Goal: Task Accomplishment & Management: Manage account settings

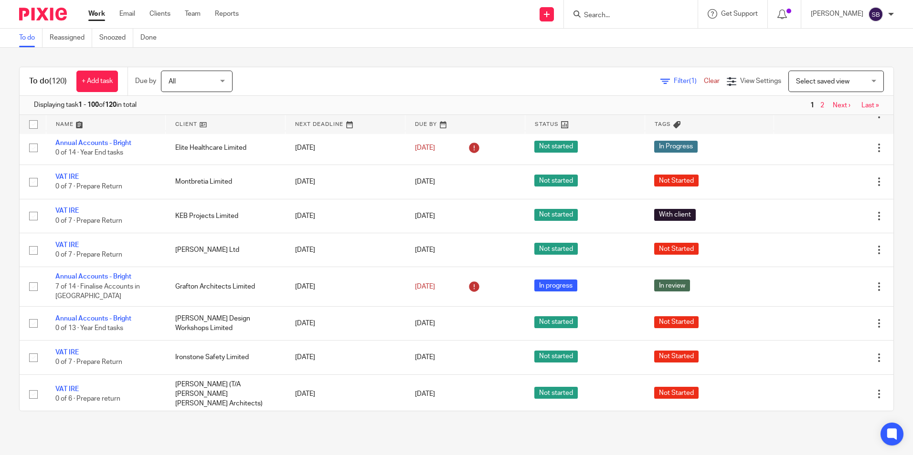
scroll to position [112, 0]
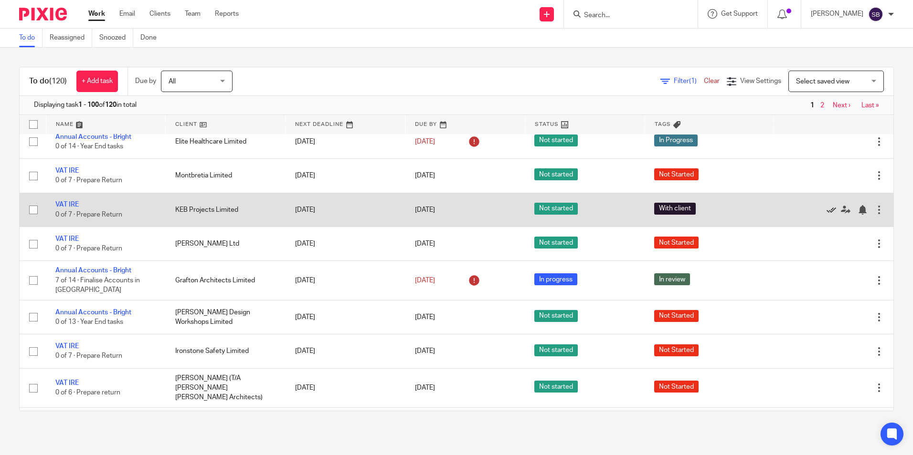
click at [826, 215] on icon at bounding box center [831, 210] width 10 height 10
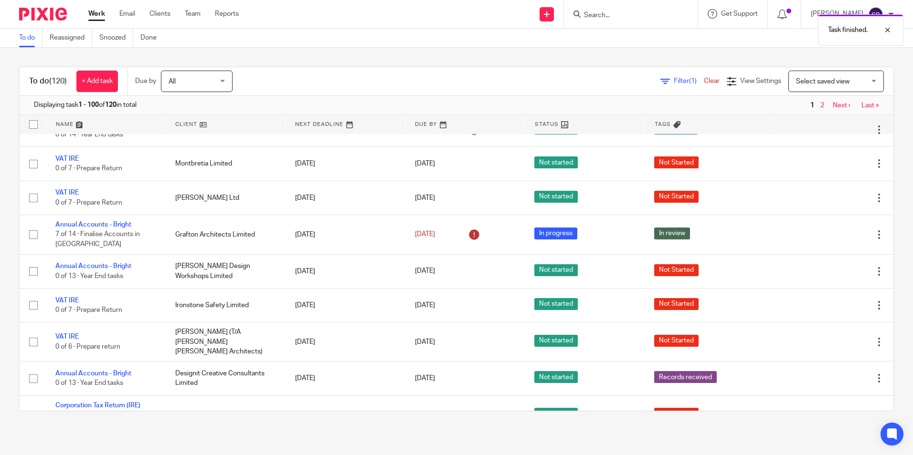
scroll to position [142, 0]
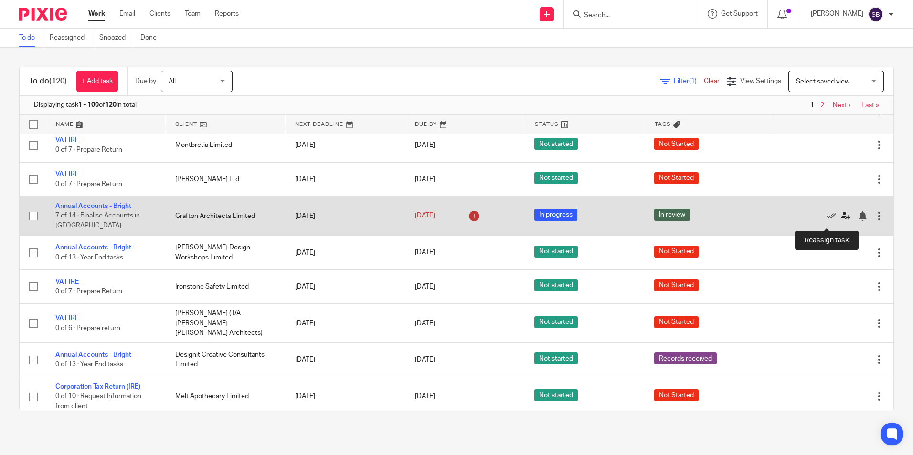
click at [840, 218] on icon at bounding box center [845, 216] width 10 height 10
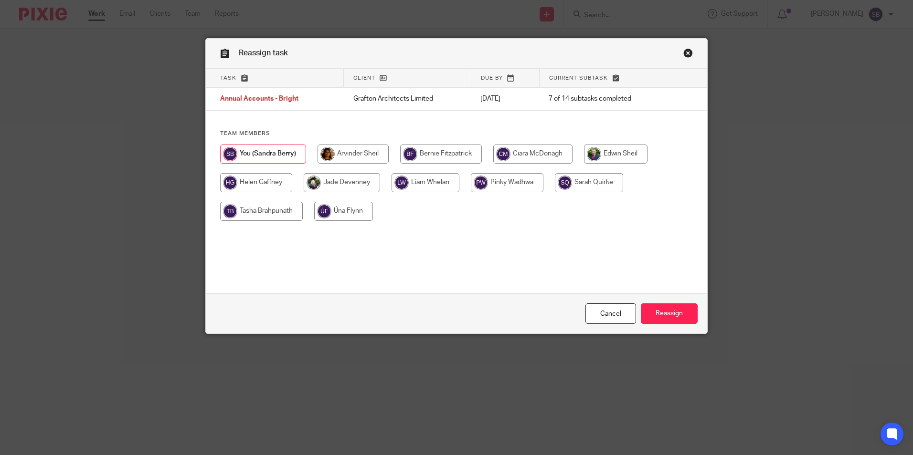
click at [426, 179] on input "radio" at bounding box center [425, 182] width 68 height 19
radio input "true"
click at [675, 312] on input "Reassign" at bounding box center [668, 314] width 57 height 21
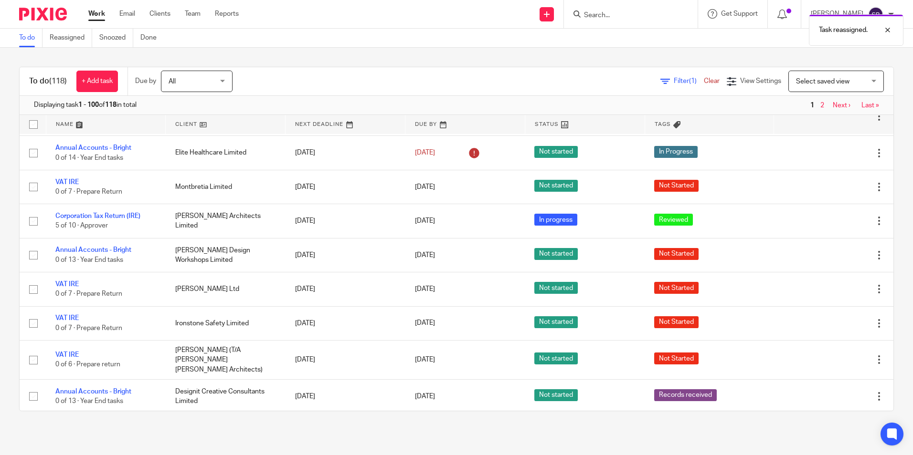
scroll to position [56, 0]
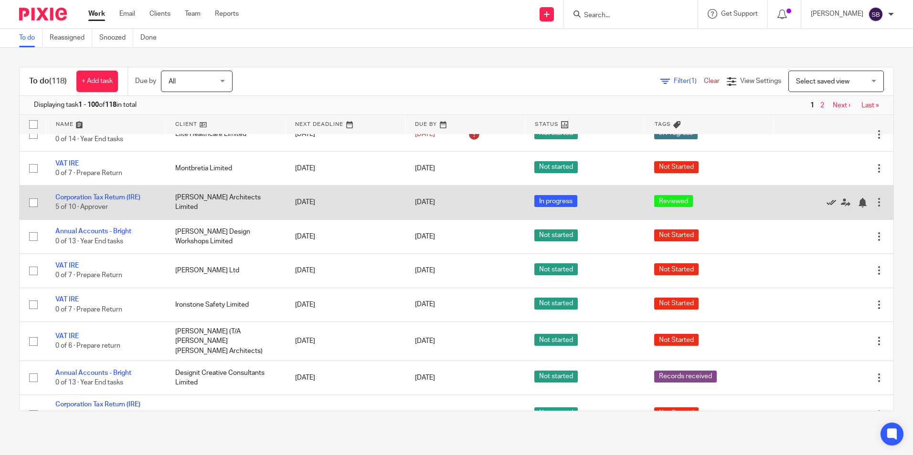
click at [826, 200] on icon at bounding box center [831, 203] width 10 height 10
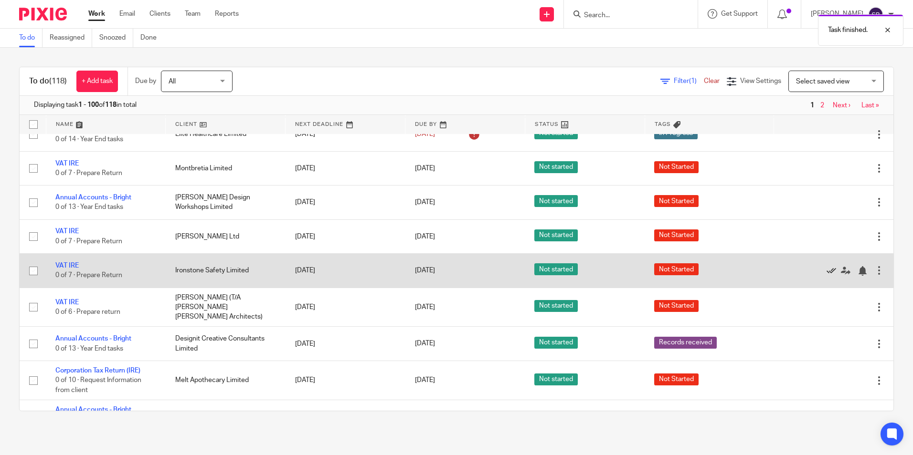
click at [826, 267] on icon at bounding box center [831, 271] width 10 height 10
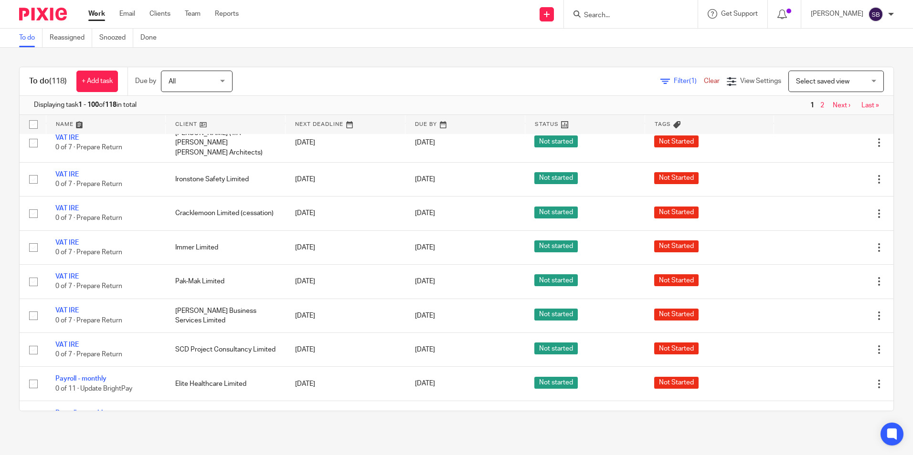
scroll to position [0, 0]
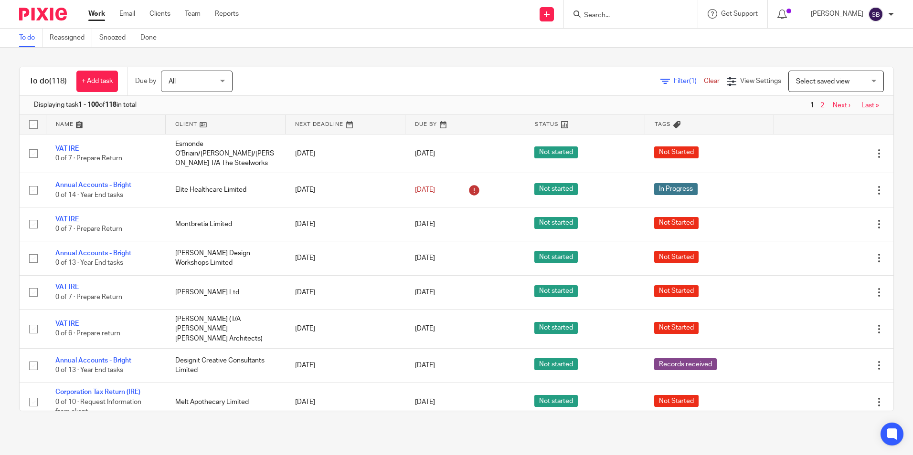
click at [607, 13] on input "Search" at bounding box center [626, 15] width 86 height 9
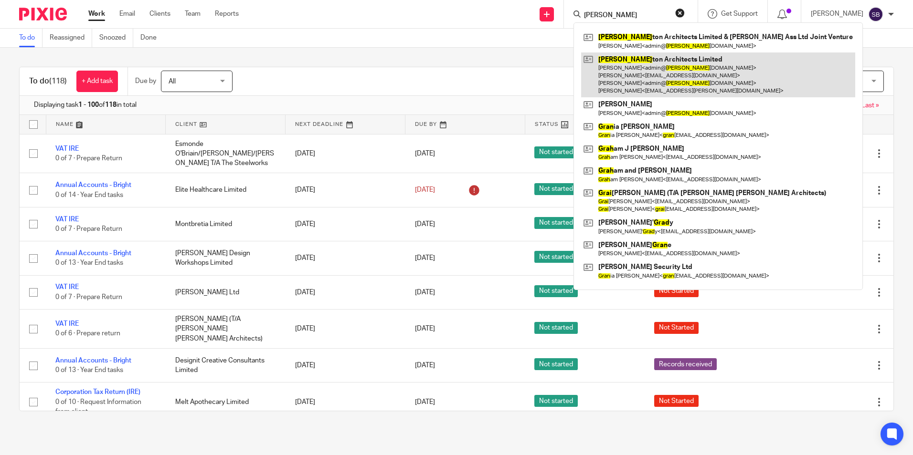
type input "graf"
click at [658, 60] on link at bounding box center [718, 74] width 274 height 45
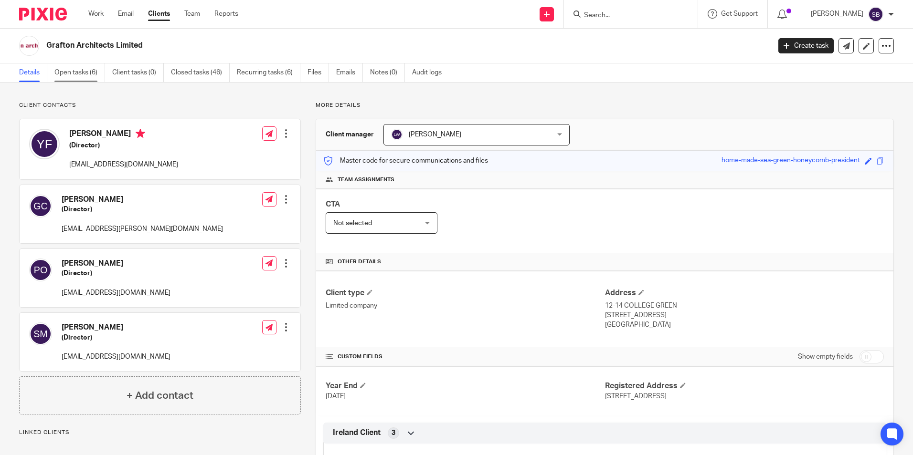
click at [75, 69] on link "Open tasks (6)" at bounding box center [79, 72] width 51 height 19
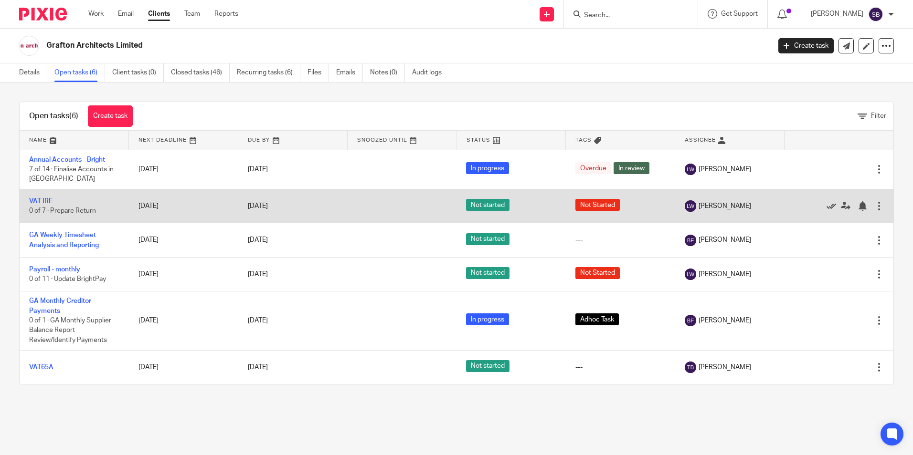
click at [826, 206] on icon at bounding box center [831, 206] width 10 height 10
